Goal: Navigation & Orientation: Find specific page/section

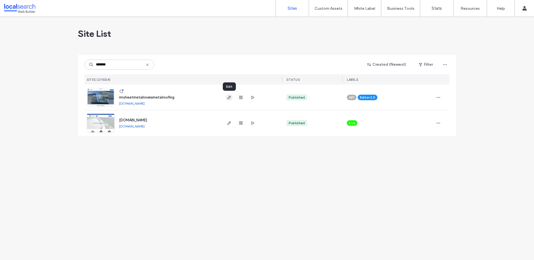
type input "*******"
click at [228, 98] on use "button" at bounding box center [228, 97] width 3 height 3
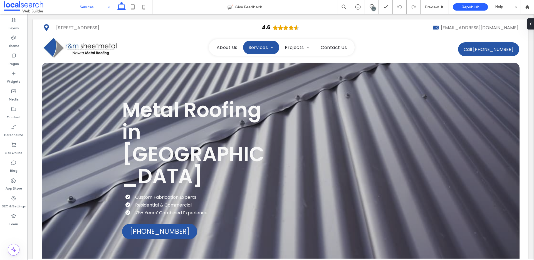
click at [92, 6] on input at bounding box center [94, 7] width 28 height 14
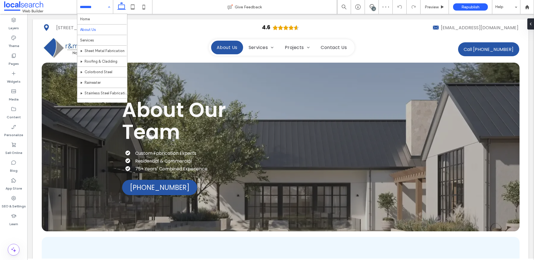
click at [100, 12] on input at bounding box center [94, 7] width 28 height 14
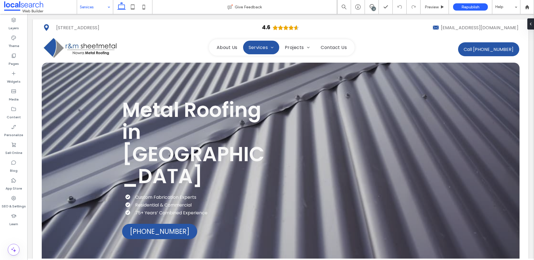
click at [110, 8] on div "Services" at bounding box center [95, 7] width 36 height 14
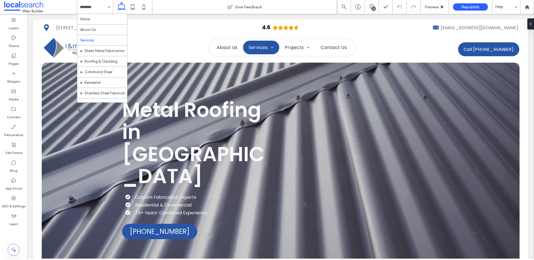
drag, startPoint x: 104, startPoint y: 50, endPoint x: 105, endPoint y: 43, distance: 7.8
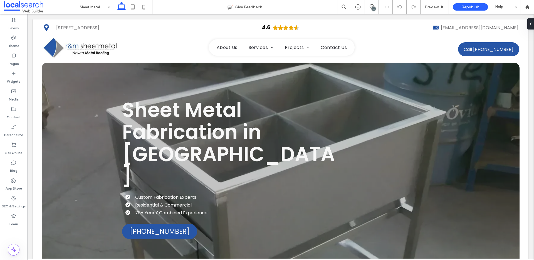
click at [107, 8] on div "Sheet Metal Fabrication" at bounding box center [95, 7] width 36 height 14
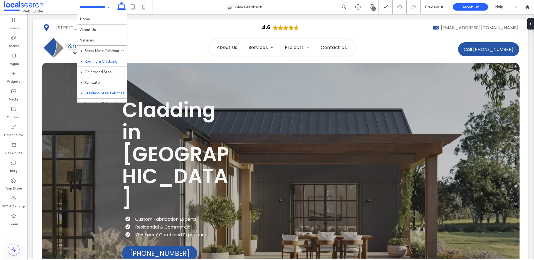
scroll to position [164, 0]
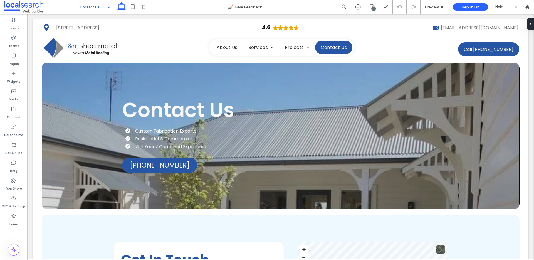
click at [97, 6] on input at bounding box center [94, 7] width 28 height 14
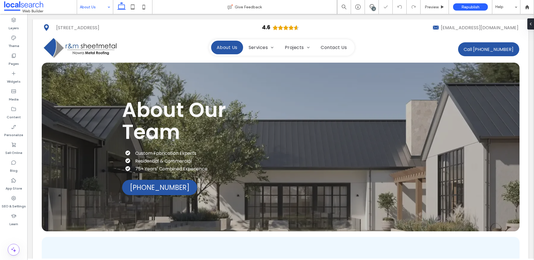
click at [98, 9] on input at bounding box center [94, 7] width 28 height 14
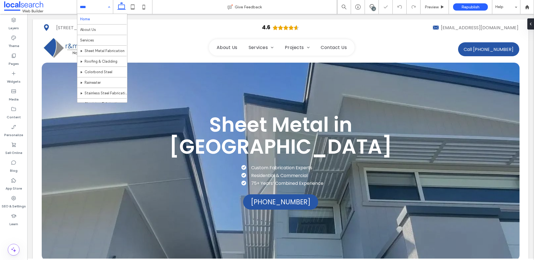
drag, startPoint x: 108, startPoint y: 8, endPoint x: 103, endPoint y: 24, distance: 16.2
click at [108, 8] on div "Home About Us Services Sheet Metal Fabrication Roofing & Cladding Colorbond Ste…" at bounding box center [95, 7] width 36 height 14
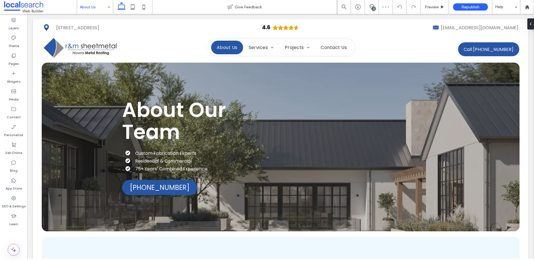
click at [102, 9] on input at bounding box center [94, 7] width 28 height 14
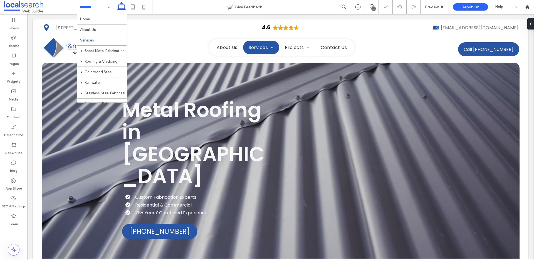
click at [98, 11] on input at bounding box center [94, 7] width 28 height 14
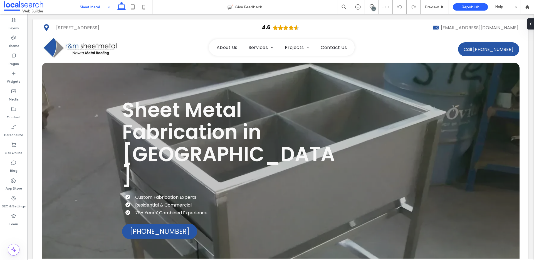
click at [104, 10] on input at bounding box center [94, 7] width 28 height 14
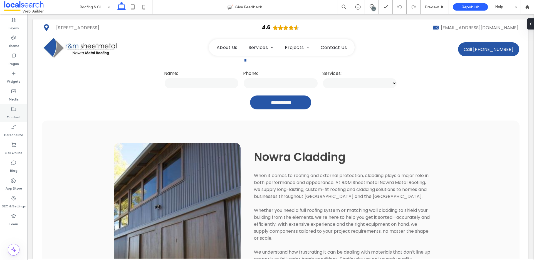
scroll to position [285, 0]
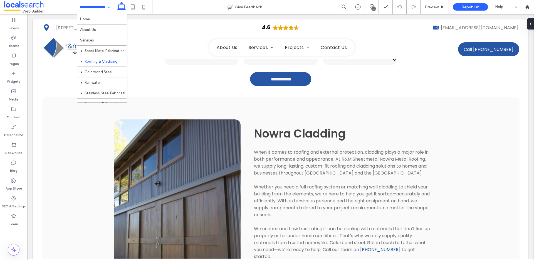
click at [108, 4] on div "Home About Us Services Sheet Metal Fabrication Roofing & Cladding Colorbond Ste…" at bounding box center [95, 7] width 36 height 14
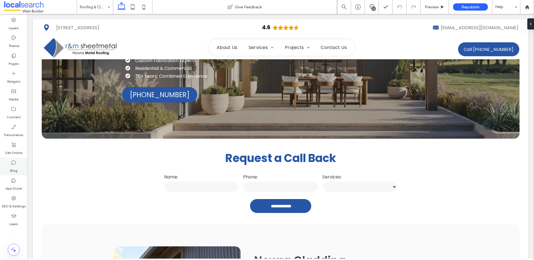
scroll to position [0, 0]
